Goal: Information Seeking & Learning: Learn about a topic

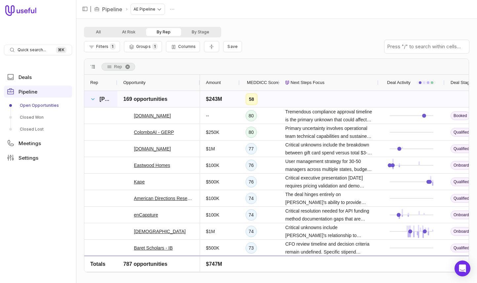
click at [91, 99] on span at bounding box center [92, 98] width 5 height 5
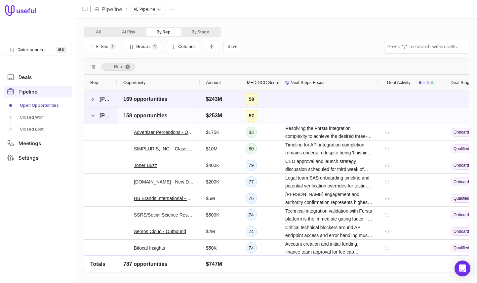
click at [97, 116] on span "[PERSON_NAME]" at bounding box center [100, 115] width 21 height 13
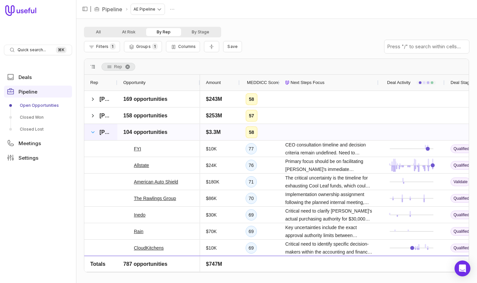
click at [93, 134] on span at bounding box center [92, 131] width 5 height 5
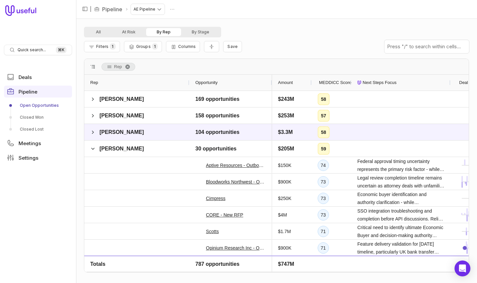
drag, startPoint x: 117, startPoint y: 81, endPoint x: 191, endPoint y: 78, distance: 73.7
click at [190, 78] on div at bounding box center [189, 83] width 3 height 16
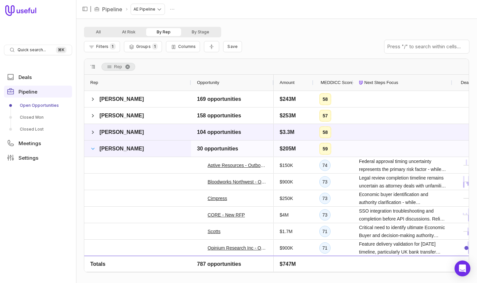
click at [94, 147] on span at bounding box center [92, 148] width 5 height 5
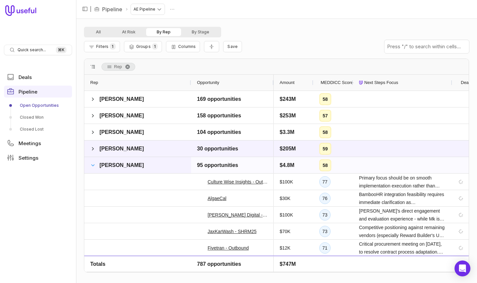
click at [93, 164] on span at bounding box center [92, 165] width 5 height 5
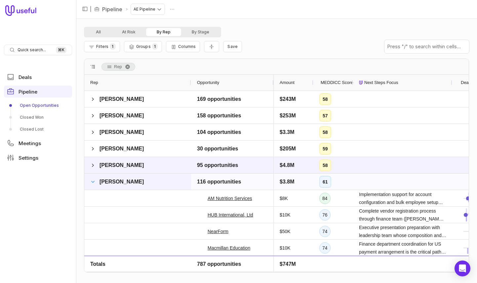
click at [92, 181] on span at bounding box center [92, 181] width 5 height 5
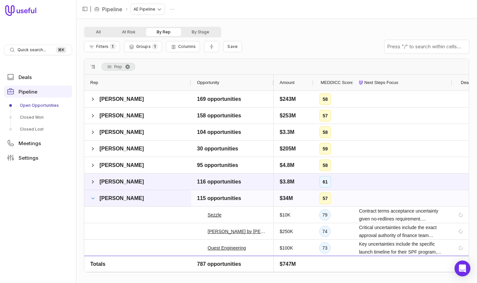
click at [92, 198] on span at bounding box center [92, 198] width 5 height 5
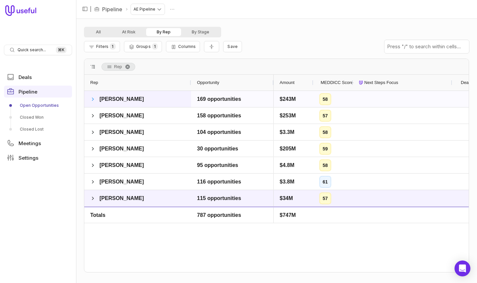
click at [94, 98] on span at bounding box center [92, 98] width 5 height 5
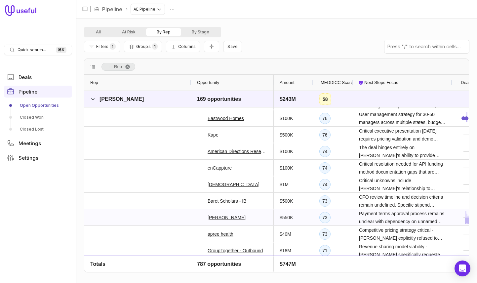
scroll to position [57, 0]
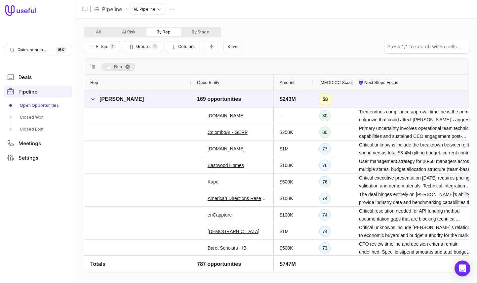
drag, startPoint x: 451, startPoint y: 80, endPoint x: 484, endPoint y: 86, distance: 34.1
click at [476, 86] on html "Quick search... ⌘ K Deals Pipeline Open Opportunities Closed Won Closed Lost Me…" at bounding box center [238, 141] width 477 height 283
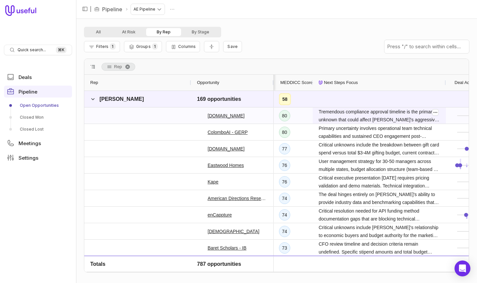
click at [393, 115] on span "Tremendous compliance approval timeline is the primary unknown that could affec…" at bounding box center [378, 116] width 121 height 16
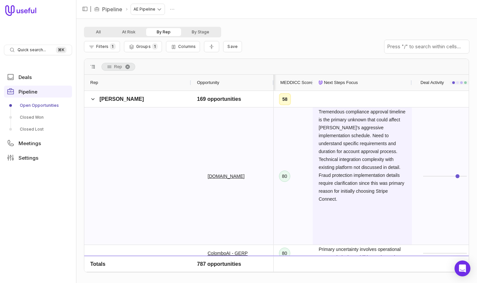
click at [379, 126] on span "Tremendous compliance approval timeline is the primary unknown that could affec…" at bounding box center [361, 155] width 87 height 95
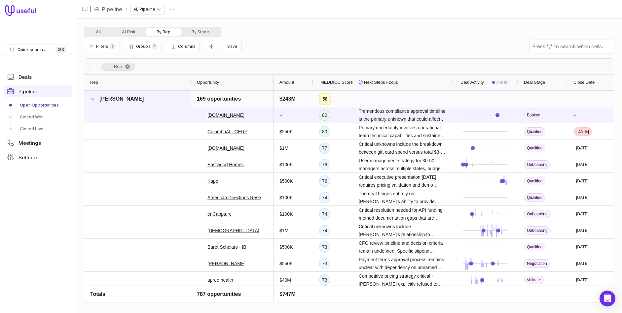
click at [93, 100] on span at bounding box center [92, 98] width 5 height 5
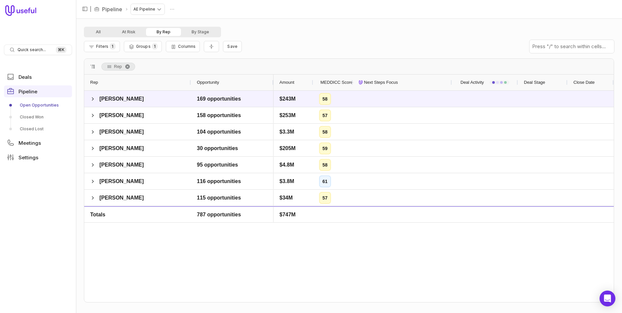
click at [93, 100] on span at bounding box center [92, 98] width 5 height 5
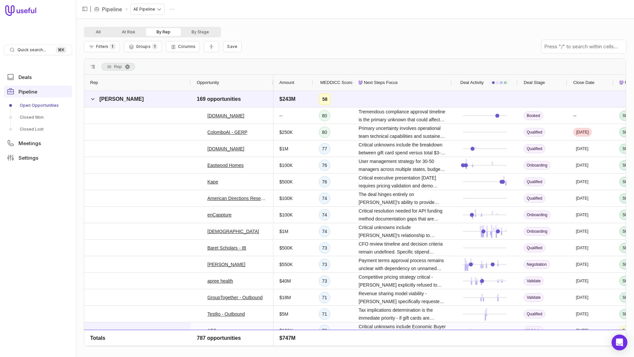
click at [91, 282] on div at bounding box center [137, 330] width 107 height 16
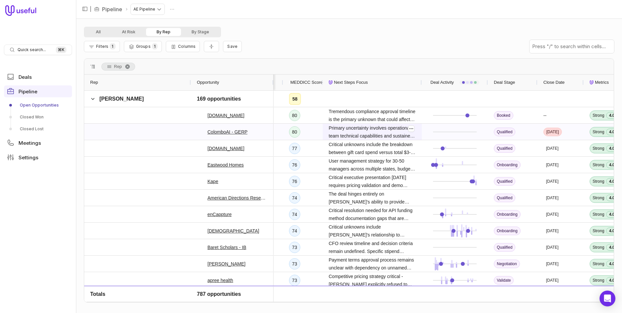
scroll to position [0, 36]
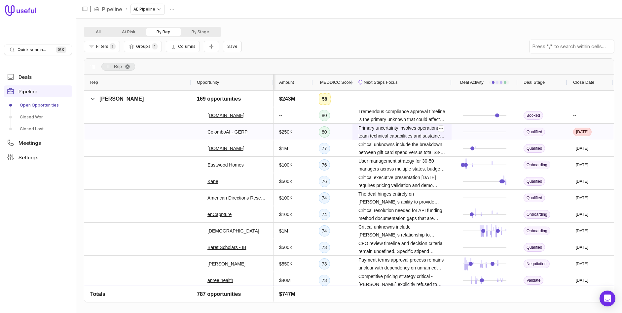
click at [410, 134] on span "Primary uncertainty involves operational team technical capabilities and sustai…" at bounding box center [401, 132] width 87 height 16
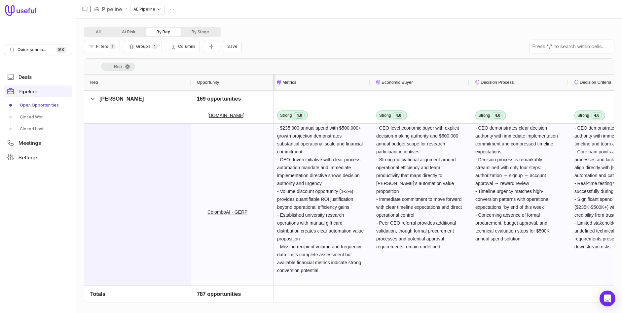
click at [168, 163] on div at bounding box center [137, 212] width 107 height 177
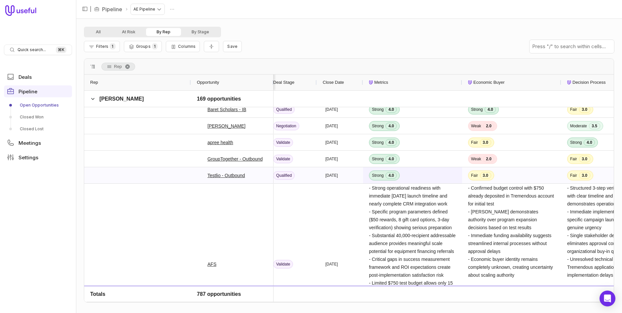
click at [441, 178] on span "Strong 4.0" at bounding box center [412, 176] width 87 height 16
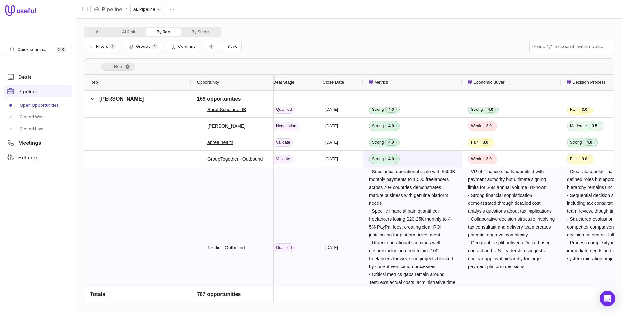
click at [439, 160] on span "Strong 4.0" at bounding box center [412, 159] width 87 height 16
